Goal: Task Accomplishment & Management: Use online tool/utility

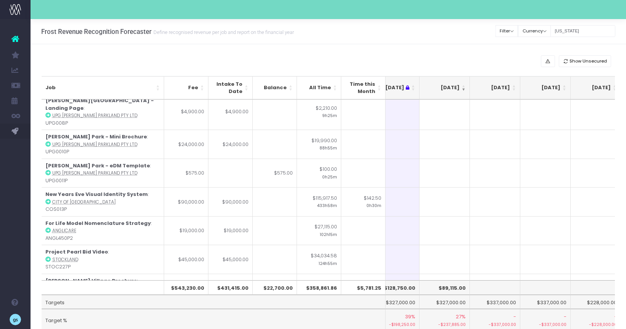
scroll to position [0, 118]
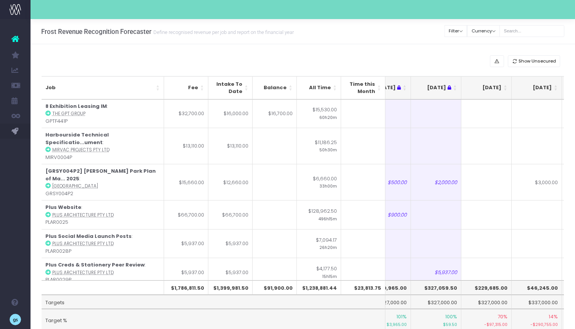
click at [505, 85] on th "[DATE]" at bounding box center [486, 87] width 50 height 23
click at [507, 87] on th "[DATE]" at bounding box center [486, 87] width 50 height 23
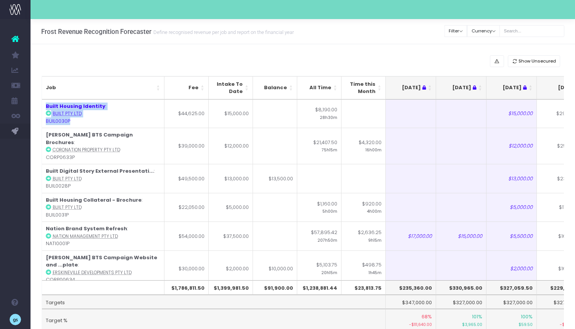
drag, startPoint x: 71, startPoint y: 121, endPoint x: 41, endPoint y: 106, distance: 32.8
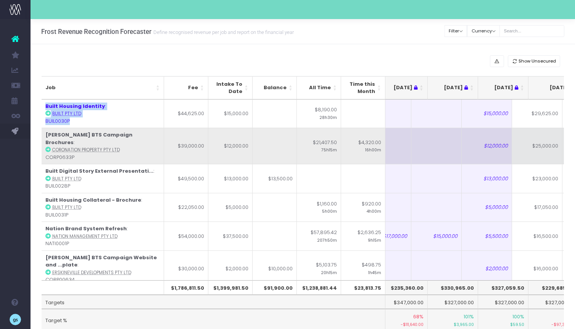
scroll to position [0, 25]
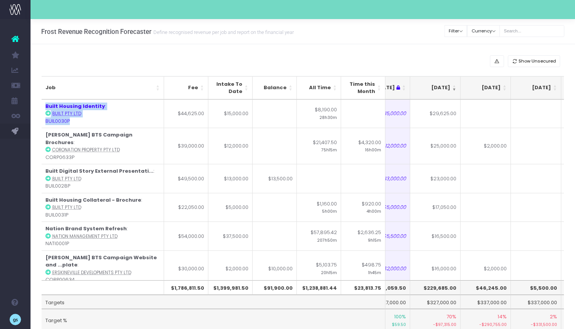
copy table "Job Fee Intake To Date Balance All Time Time this Month Jun 25 Jul 25 Aug 25 Se…"
click at [420, 54] on div "Show Unsecured Job Fee Intake To Date Balance All Time Time this Month Jun 25 J…" at bounding box center [303, 203] width 545 height 318
click at [527, 27] on input "text" at bounding box center [532, 31] width 65 height 12
type input "georgia"
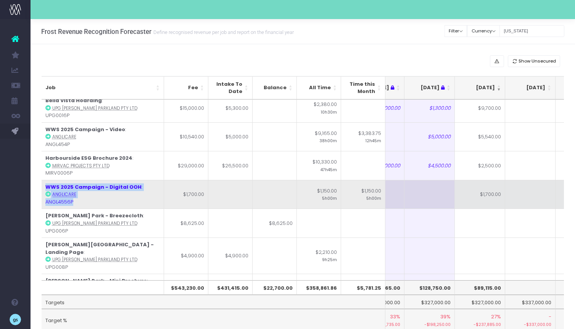
drag, startPoint x: 76, startPoint y: 203, endPoint x: 44, endPoint y: 188, distance: 35.7
click at [44, 188] on td "WWS 2025 Campaign - Digital OOH : Anglicare ANGL4556P" at bounding box center [103, 194] width 123 height 29
copy td "WWS 2025 Campaign - Digital OOH : Anglicare ANGL4556P"
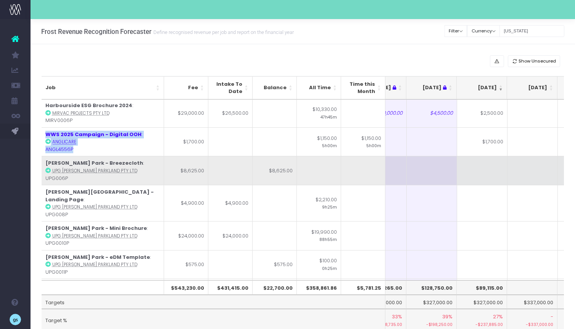
scroll to position [0, 80]
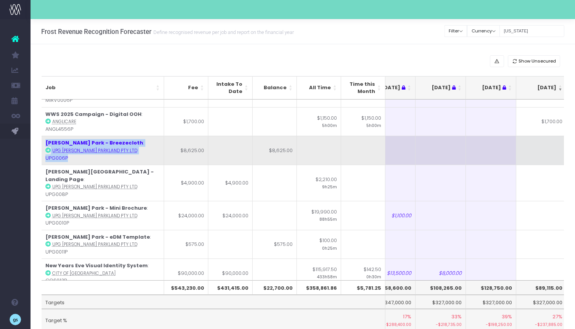
drag, startPoint x: 128, startPoint y: 158, endPoint x: 42, endPoint y: 141, distance: 87.6
click at [42, 141] on td "Edmondson Park - Breezecloth : UPG EDMONDSON PARKLAND PTY LTD UPG006P" at bounding box center [103, 150] width 123 height 29
copy td "Edmondson Park - Breezecloth : UPG EDMONDSON PARKLAND PTY LTD UPG006P"
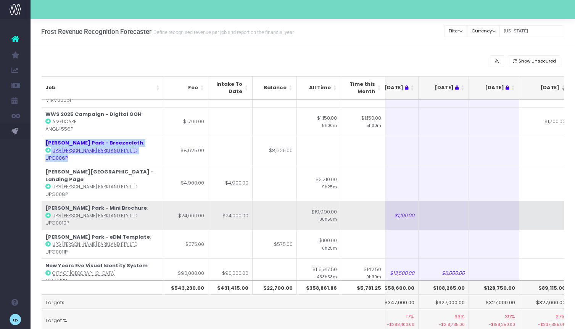
copy td "Edmondson Park - Breezecloth : UPG EDMONDSON PARKLAND PTY LTD UPG006P"
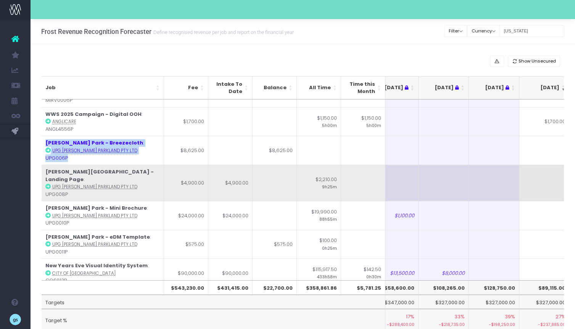
click at [522, 168] on td at bounding box center [544, 183] width 50 height 36
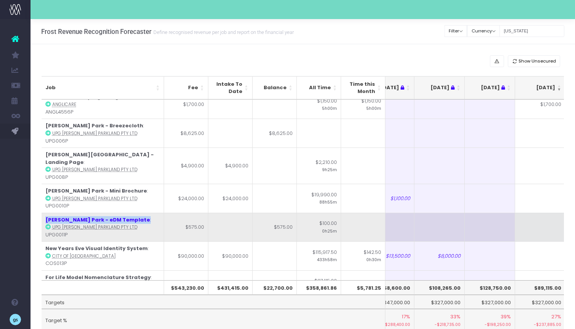
scroll to position [0, 19]
drag, startPoint x: 138, startPoint y: 212, endPoint x: 45, endPoint y: 212, distance: 93.5
click at [45, 213] on td "Edmondson Park - eDM Template : UPG EDMONDSON PARKLAND PTY LTD UPG0011P" at bounding box center [103, 227] width 123 height 29
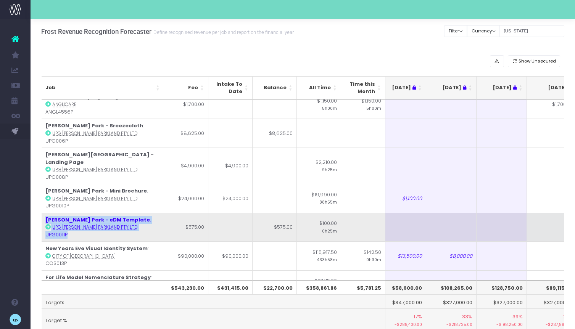
scroll to position [0, 0]
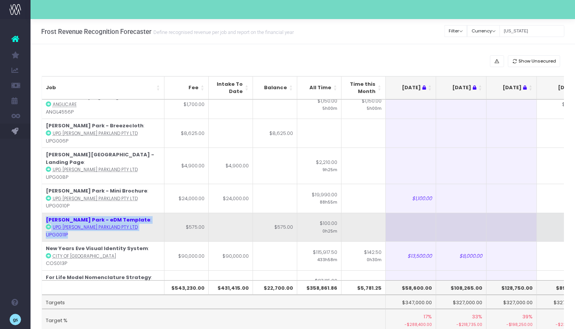
drag, startPoint x: 76, startPoint y: 228, endPoint x: 42, endPoint y: 213, distance: 36.9
click at [42, 213] on td "Edmondson Park - eDM Template : UPG EDMONDSON PARKLAND PTY LTD UPG0011P" at bounding box center [103, 227] width 123 height 29
copy td "Edmondson Park - eDM Template : UPG EDMONDSON PARKLAND PTY LTD UPG0011P"
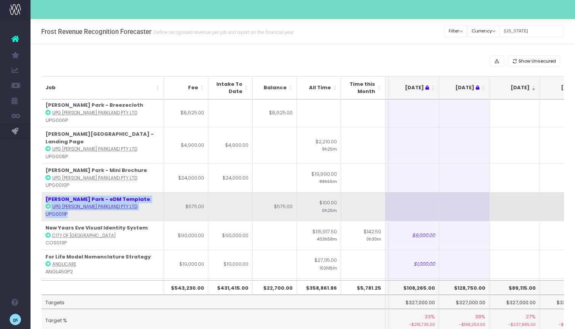
scroll to position [203, 50]
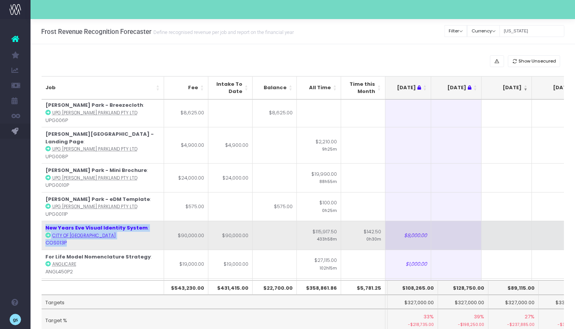
drag, startPoint x: 68, startPoint y: 236, endPoint x: 43, endPoint y: 221, distance: 28.9
click at [43, 221] on td "New Years Eve Visual Identity System : City Of Sydney COS013P" at bounding box center [103, 235] width 123 height 29
copy td "New Years Eve Visual Identity System : City Of Sydney COS013P"
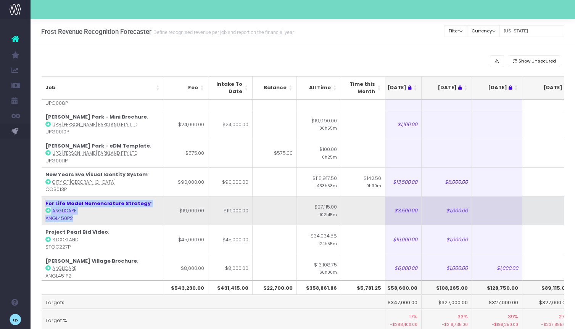
drag, startPoint x: 84, startPoint y: 211, endPoint x: 43, endPoint y: 195, distance: 44.4
click at [43, 197] on td "For Life Model Nomenclature Strategy : Anglicare ANGL450P2" at bounding box center [103, 211] width 123 height 29
copy td "For Life Model Nomenclature Strategy : Anglicare ANGL450P2"
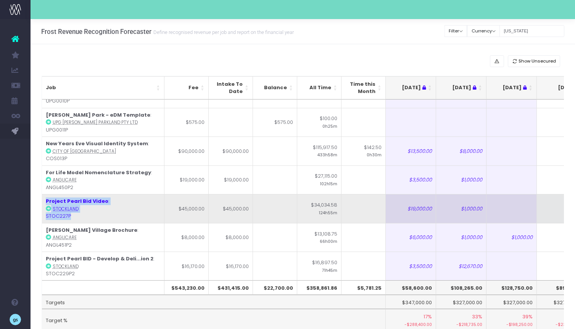
drag, startPoint x: 83, startPoint y: 208, endPoint x: 43, endPoint y: 192, distance: 42.9
click at [43, 194] on td "Project Pearl Bid Video : Stockland STOC227P" at bounding box center [103, 208] width 123 height 29
copy td "Project Pearl Bid Video : Stockland STOC227P"
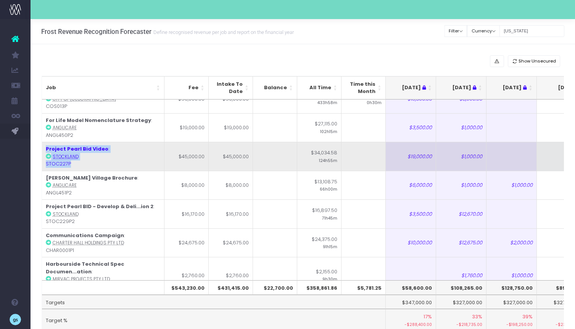
scroll to position [340, 0]
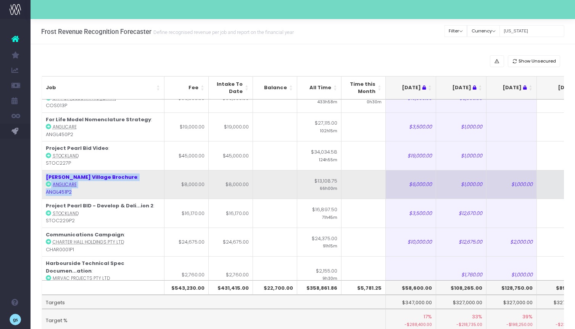
drag, startPoint x: 79, startPoint y: 182, endPoint x: 45, endPoint y: 168, distance: 36.9
click at [45, 170] on td "Donald Robinson Village Brochure : Anglicare ANGL451P2" at bounding box center [103, 184] width 123 height 29
copy td "Donald Robinson Village Brochure : Anglicare ANGL451P2"
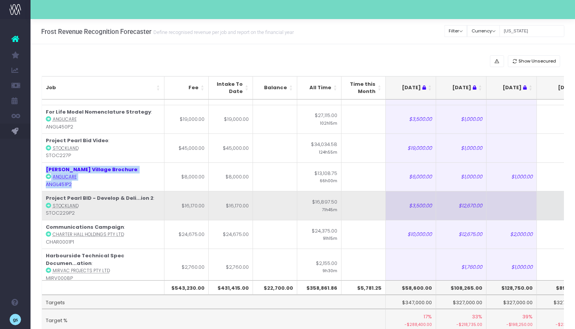
scroll to position [352, 0]
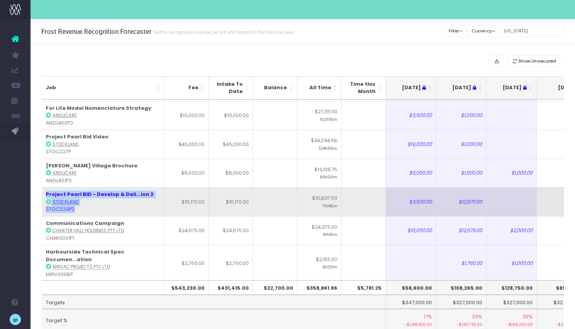
drag, startPoint x: 90, startPoint y: 204, endPoint x: 43, endPoint y: 187, distance: 50.0
click at [43, 187] on td "Project Pearl BID - Develop & Deli...ion 2 : Stockland STOC229P2" at bounding box center [103, 201] width 123 height 29
copy td "Project Pearl BID - Develop & Deli...ion 2 : Stockland STOC229P2"
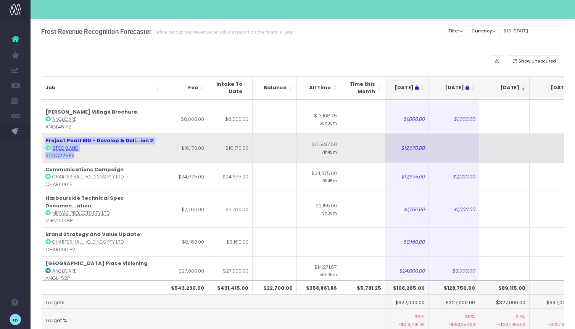
scroll to position [405, 58]
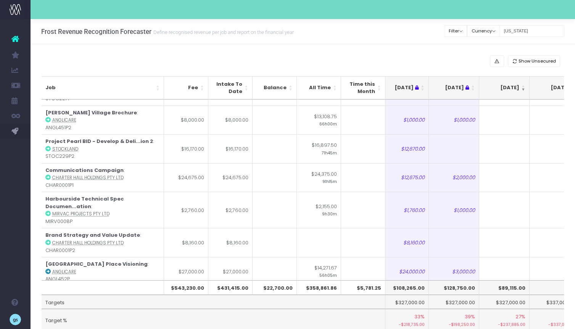
click at [156, 59] on div "Show Unsecured" at bounding box center [303, 61] width 523 height 12
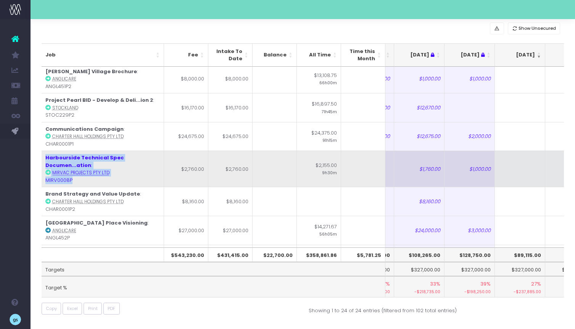
scroll to position [0, 0]
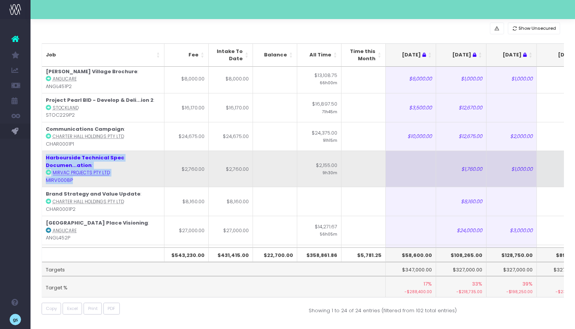
drag, startPoint x: 81, startPoint y: 171, endPoint x: 42, endPoint y: 146, distance: 46.3
click at [42, 151] on td "Harbourside Technical Spec Documen...ation : Mirvac Projects Pty Ltd MIRV0008P" at bounding box center [103, 169] width 123 height 36
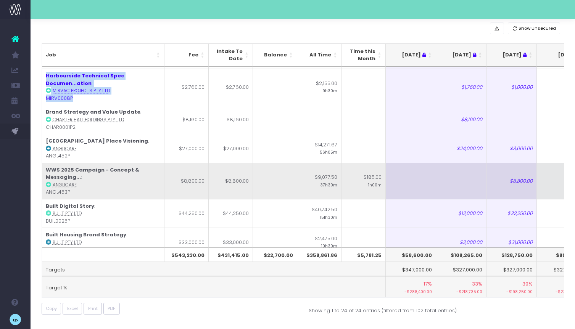
scroll to position [495, 0]
drag, startPoint x: 73, startPoint y: 183, endPoint x: 45, endPoint y: 183, distance: 27.9
click at [45, 183] on td "WWS 2025 Campaign - Concept & Messaging... : Anglicare ANGL453P" at bounding box center [103, 181] width 123 height 36
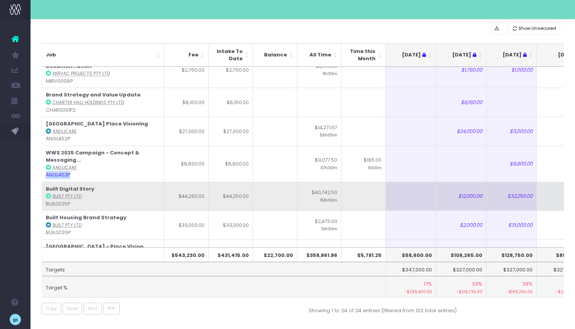
scroll to position [515, 0]
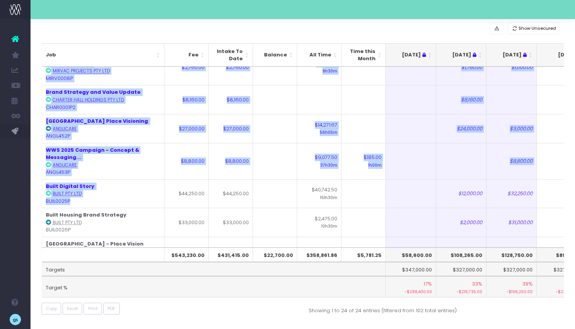
drag, startPoint x: 78, startPoint y: 193, endPoint x: 41, endPoint y: 179, distance: 39.5
click at [41, 179] on div "Job Fee Intake To Date Balance All Time Time this Month Jun 25 Jul 25 Aug 25 Se…" at bounding box center [303, 170] width 534 height 265
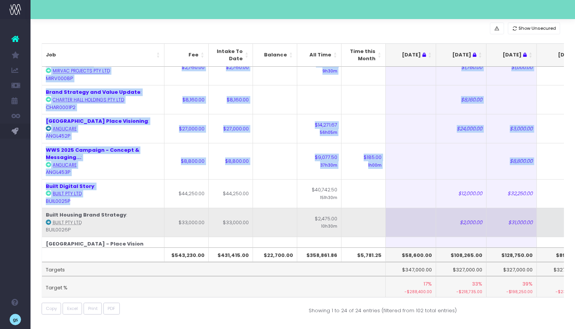
click at [113, 214] on td "Built Housing Brand Strategy : Built Pty Ltd BUIL0026P" at bounding box center [103, 222] width 123 height 29
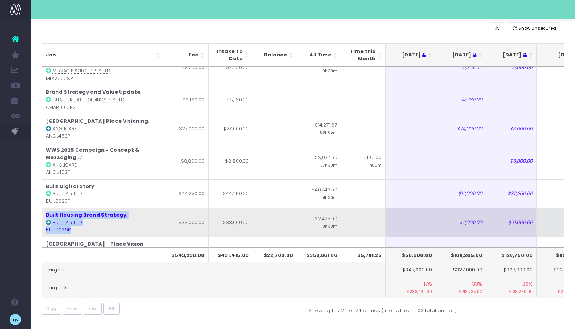
drag, startPoint x: 81, startPoint y: 223, endPoint x: 45, endPoint y: 209, distance: 38.4
click at [45, 209] on td "Built Housing Brand Strategy : Built Pty Ltd BUIL0026P" at bounding box center [103, 222] width 123 height 29
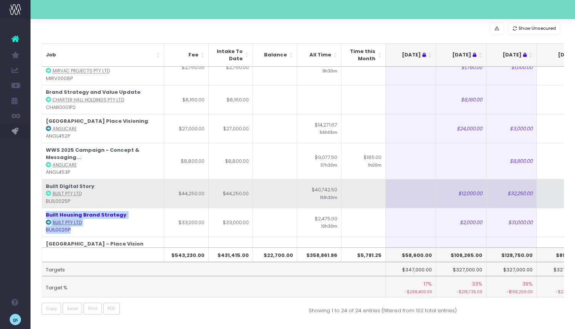
scroll to position [525, 0]
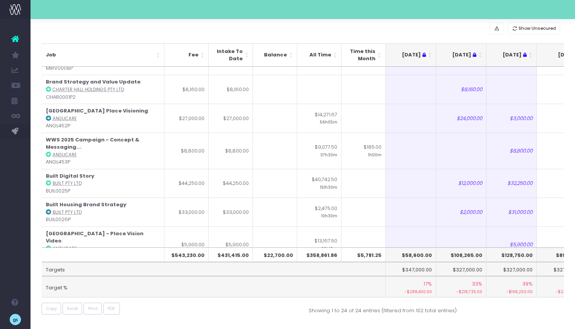
click at [144, 295] on td "Target %" at bounding box center [214, 286] width 344 height 21
drag, startPoint x: 74, startPoint y: 213, endPoint x: 41, endPoint y: 197, distance: 36.7
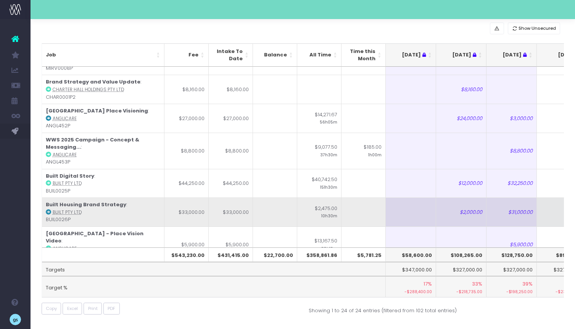
click at [85, 206] on td "Built Housing Brand Strategy : Built Pty Ltd BUIL0026P" at bounding box center [103, 212] width 123 height 29
drag, startPoint x: 72, startPoint y: 213, endPoint x: 45, endPoint y: 197, distance: 31.9
click at [45, 198] on td "Built Housing Brand Strategy : Built Pty Ltd BUIL0026P" at bounding box center [103, 212] width 123 height 29
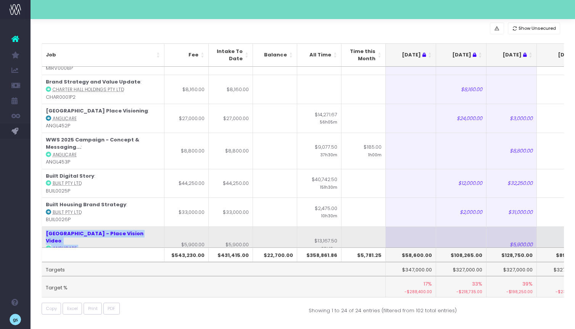
drag, startPoint x: 80, startPoint y: 239, endPoint x: 46, endPoint y: 227, distance: 36.6
click at [46, 227] on td "Rohini Village - Place Vision Video : Anglicare ANGL4554P" at bounding box center [103, 245] width 123 height 36
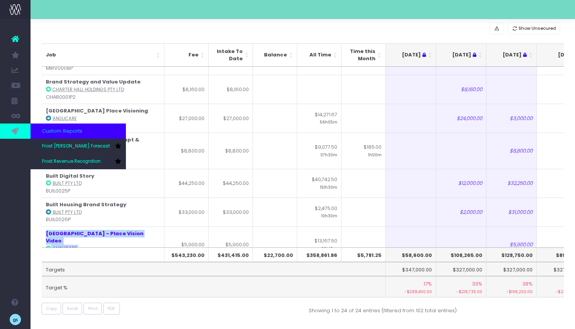
click at [18, 131] on icon at bounding box center [15, 131] width 8 height 8
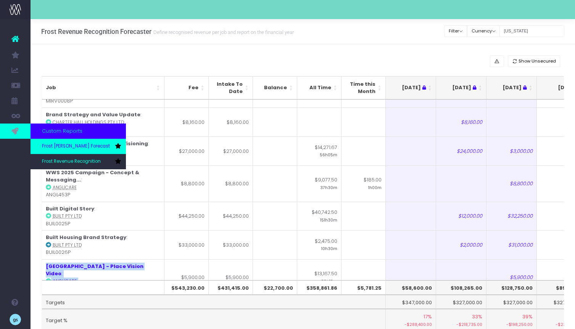
click at [73, 145] on span "Frost [PERSON_NAME] Forecast" at bounding box center [76, 146] width 68 height 7
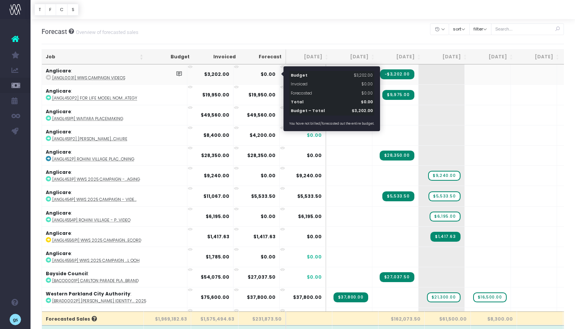
click at [307, 75] on span "$0.00" at bounding box center [314, 74] width 15 height 7
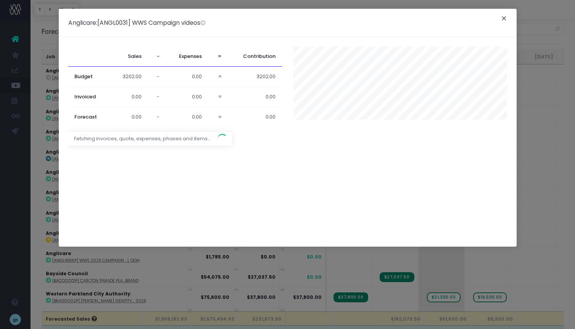
click at [505, 19] on button "×" at bounding box center [504, 19] width 16 height 12
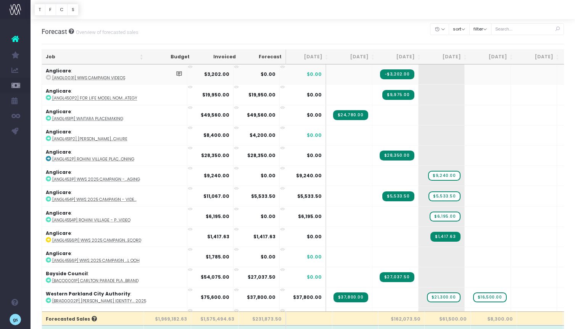
click at [419, 74] on td "+" at bounding box center [442, 75] width 46 height 20
click at [419, 77] on td "+" at bounding box center [442, 75] width 46 height 20
drag, startPoint x: 361, startPoint y: 74, endPoint x: 400, endPoint y: 75, distance: 38.9
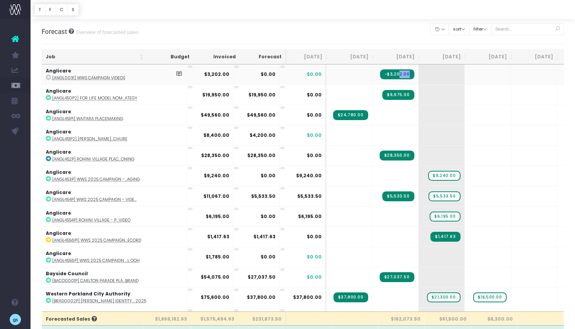
click at [400, 75] on tr "Anglicare : [ANGL0031] WWS Campaign videos $3,202.00 $0.00 $0.00 -$3,202.00 + +…" at bounding box center [507, 75] width 931 height 20
click at [419, 75] on td "+" at bounding box center [442, 75] width 46 height 20
click at [380, 73] on span "-$3,202.00" at bounding box center [397, 74] width 34 height 10
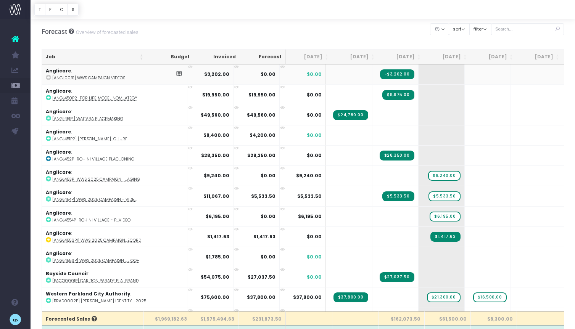
click at [380, 74] on span "-$3,202.00" at bounding box center [397, 74] width 34 height 10
click at [465, 79] on td "+" at bounding box center [488, 75] width 46 height 20
click at [380, 72] on span "-$3,202.00" at bounding box center [397, 74] width 34 height 10
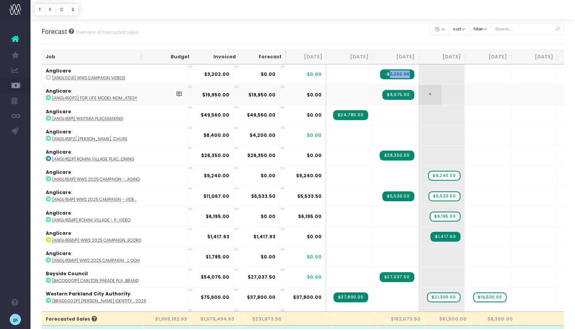
click at [419, 104] on td "+" at bounding box center [442, 94] width 46 height 20
click at [373, 137] on td at bounding box center [396, 135] width 46 height 20
click at [419, 135] on td "+" at bounding box center [442, 135] width 46 height 20
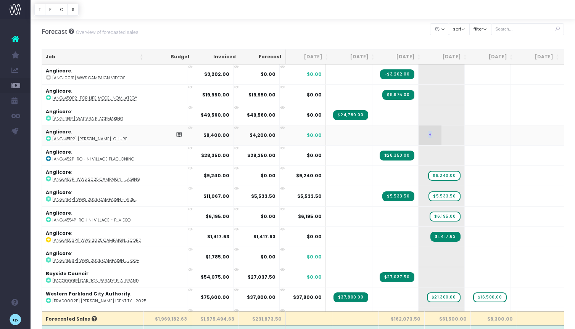
click at [419, 135] on td "+" at bounding box center [442, 135] width 46 height 20
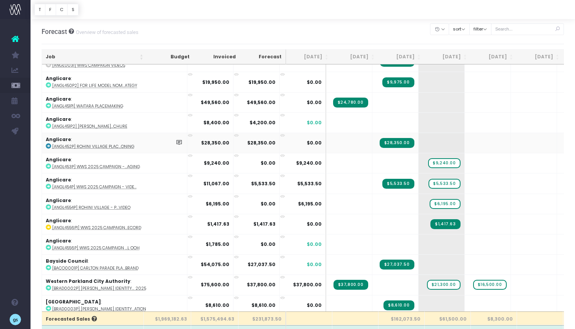
scroll to position [15, 0]
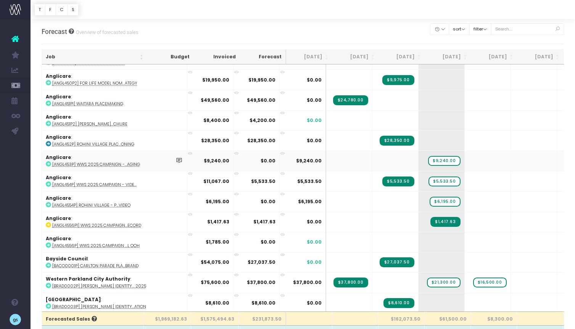
click at [126, 165] on abbr "[ANGL453P] WWS 2025 Campaign -...aging" at bounding box center [96, 165] width 88 height 6
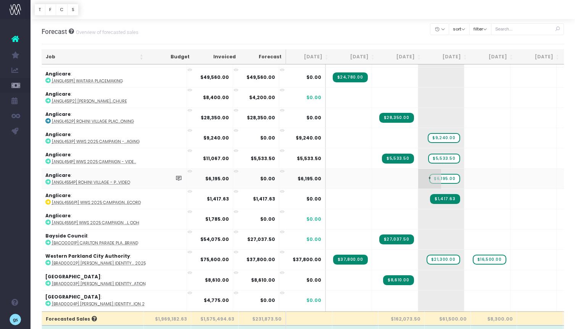
scroll to position [0, 0]
click at [418, 219] on span "+" at bounding box center [429, 220] width 23 height 20
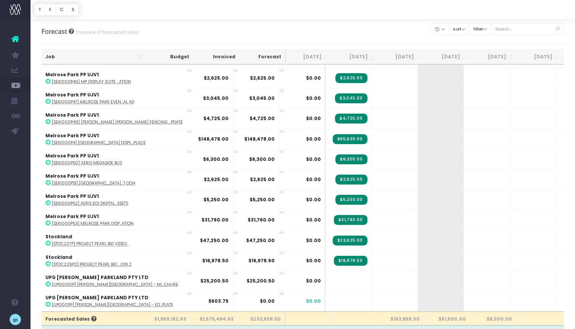
scroll to position [1909, 1]
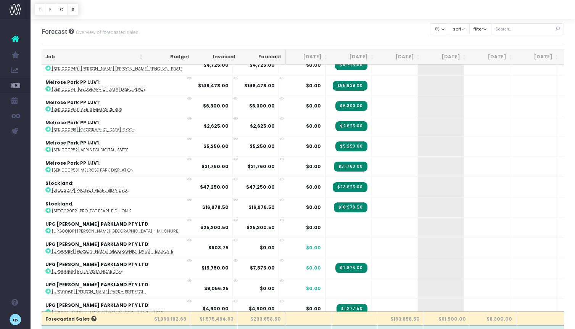
drag, startPoint x: 547, startPoint y: 48, endPoint x: 432, endPoint y: 31, distance: 116.5
